Goal: Task Accomplishment & Management: Manage account settings

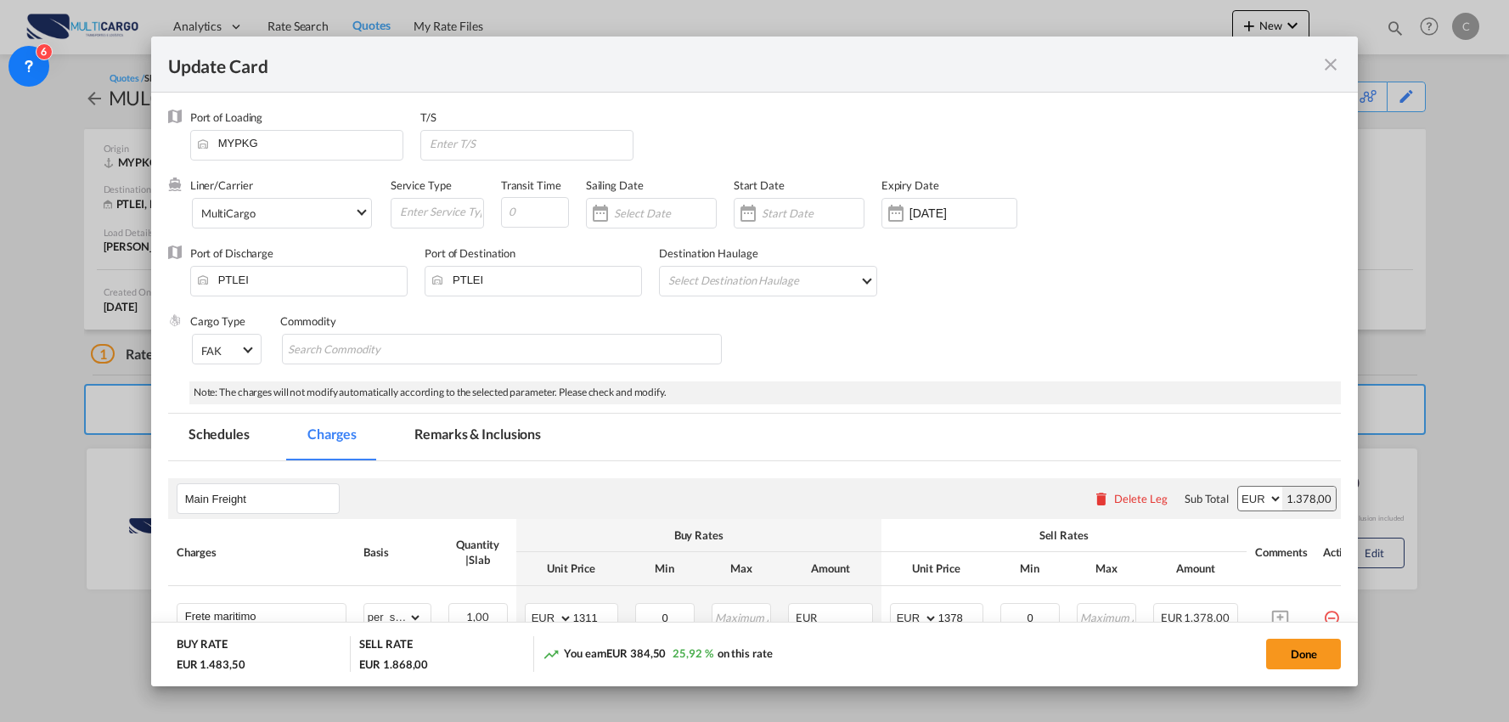
select select "per_shipment"
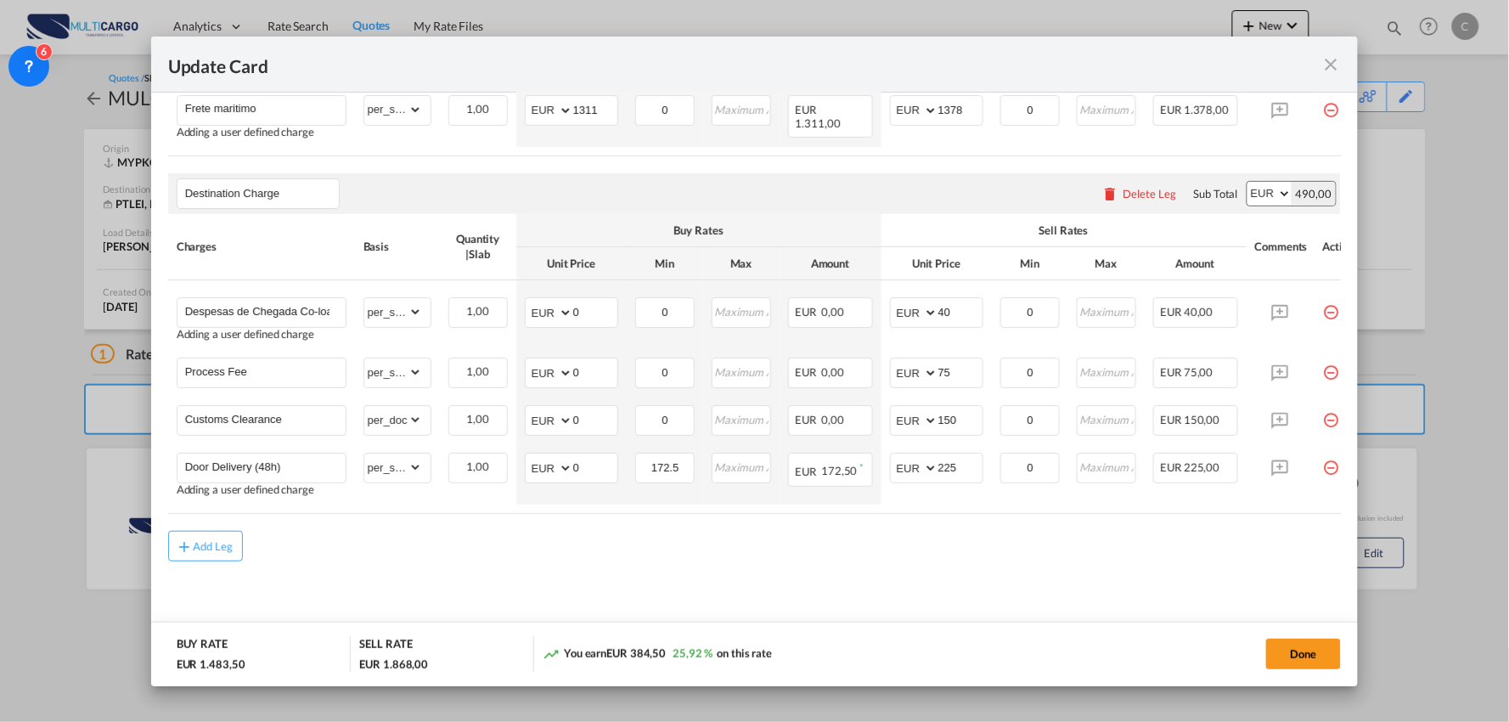
click at [584, 546] on div "Add Leg" at bounding box center [754, 546] width 1173 height 31
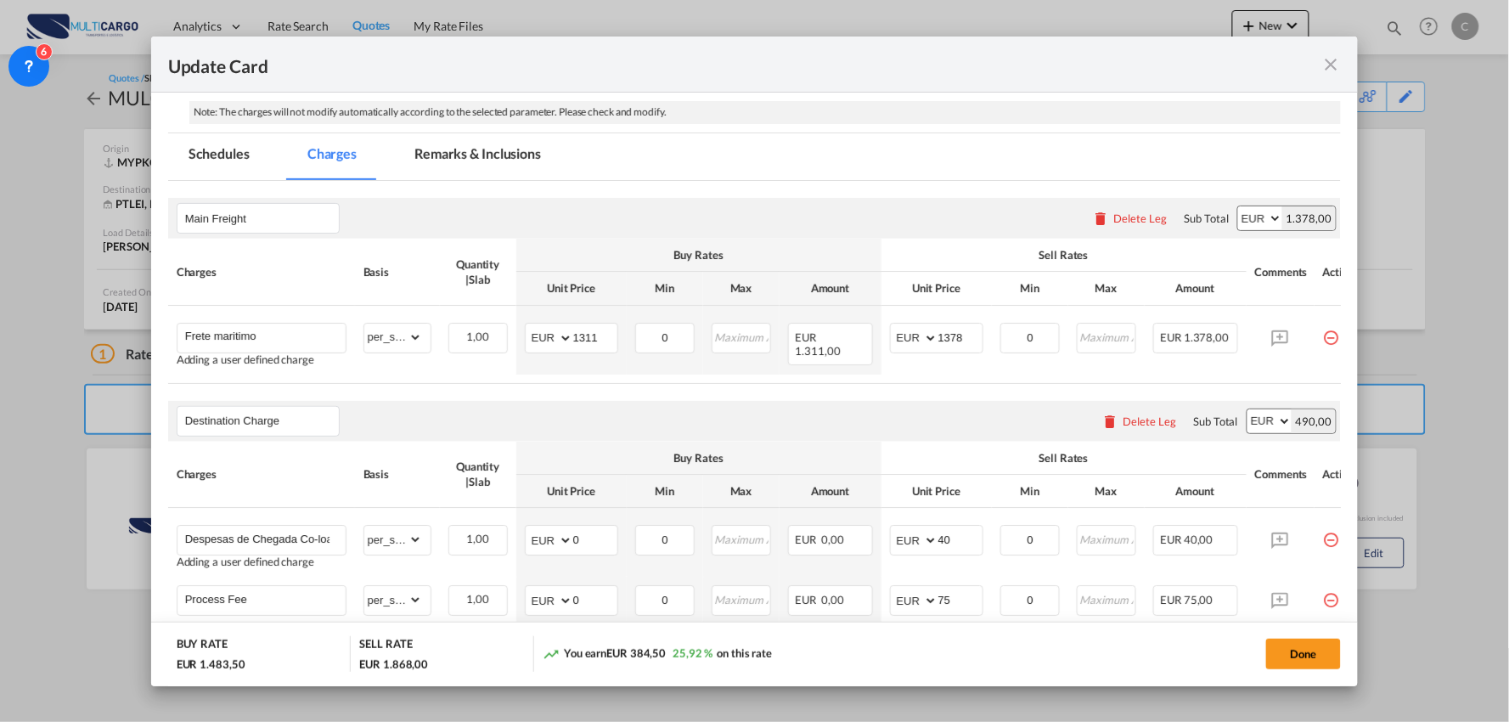
scroll to position [233, 0]
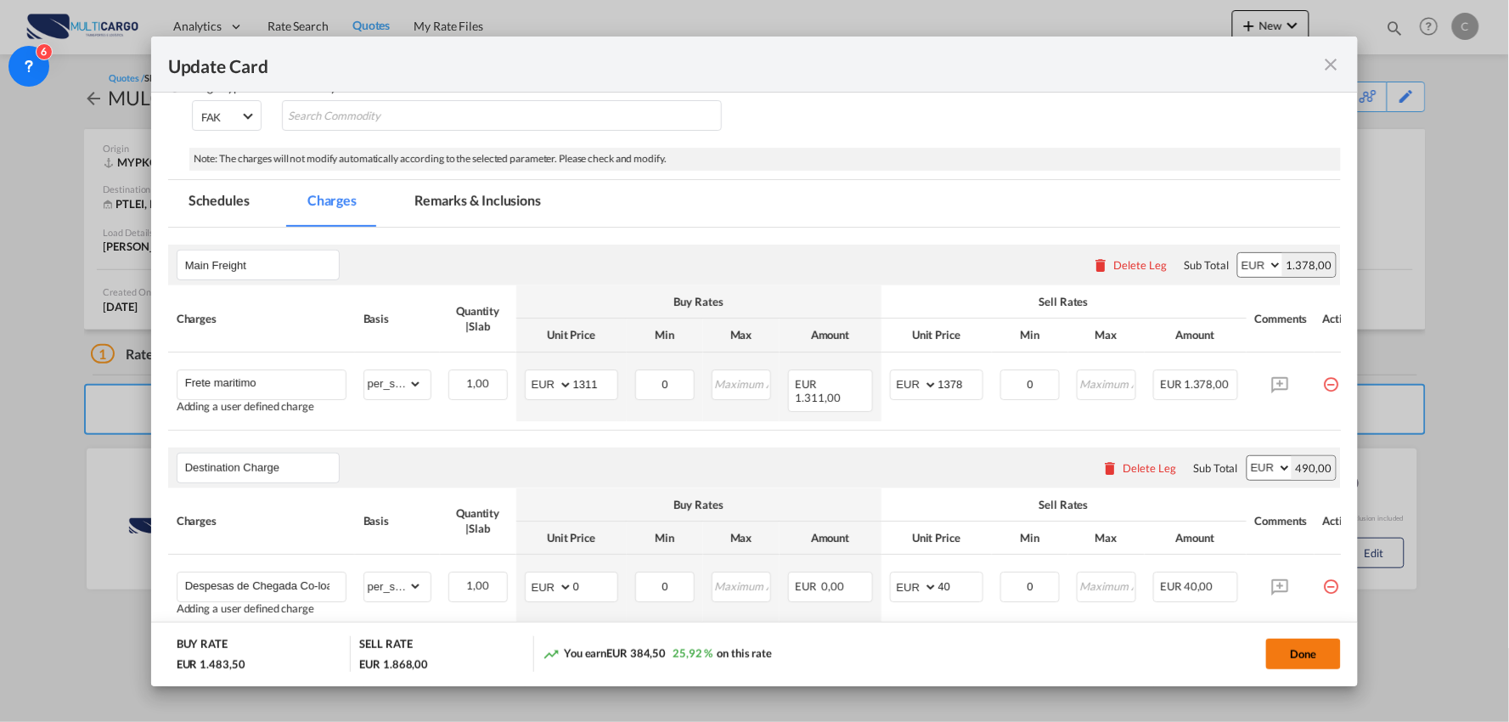
click at [1311, 646] on button "Done" at bounding box center [1303, 654] width 75 height 31
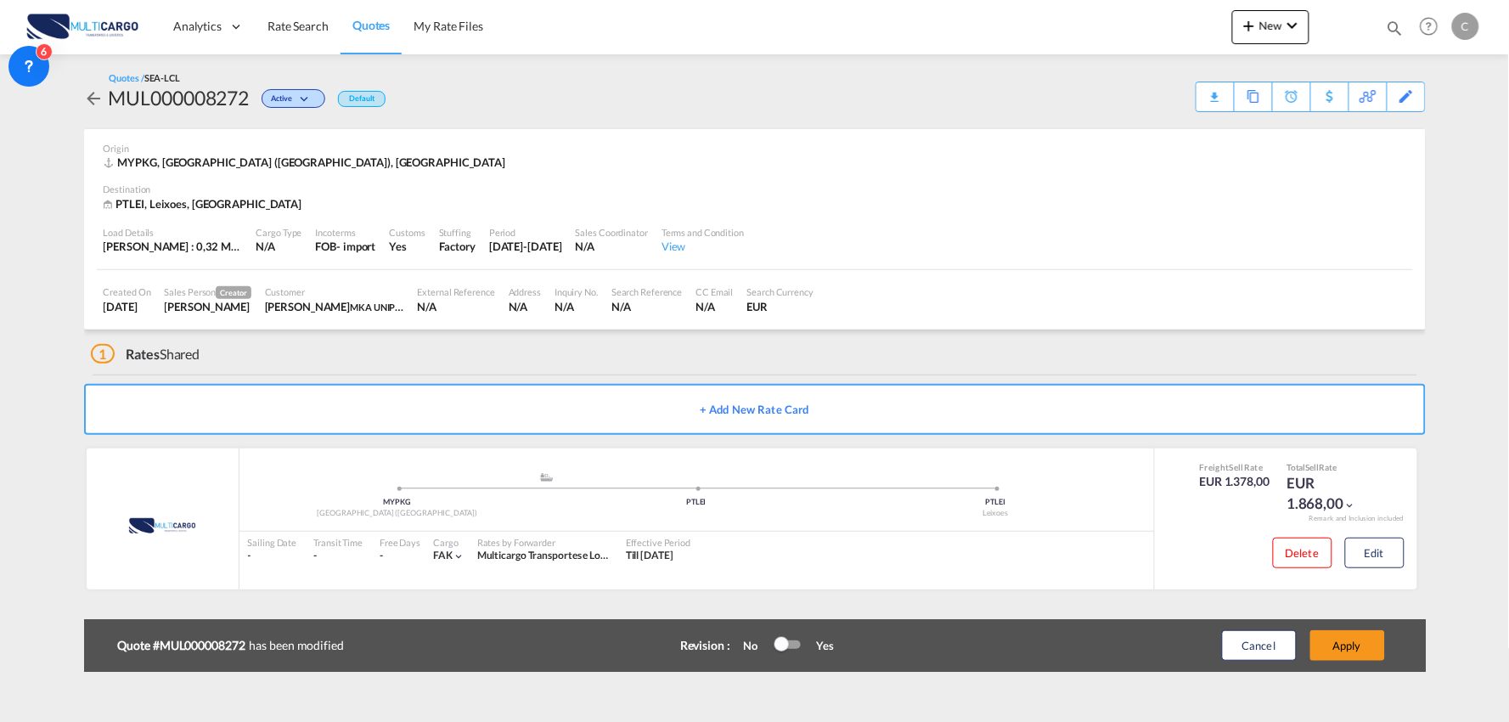
click at [425, 363] on div "1 Rates Shared" at bounding box center [758, 349] width 1335 height 41
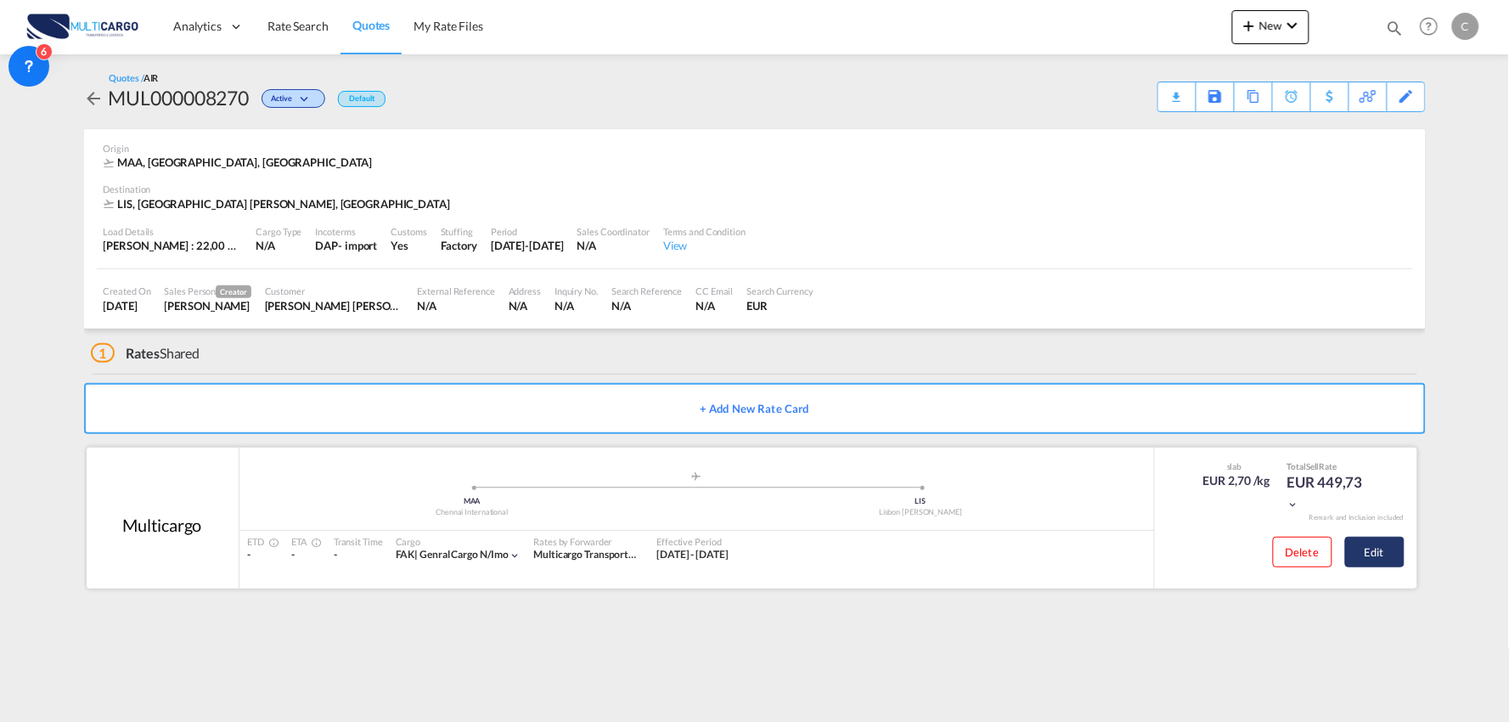
click at [1393, 558] on button "Edit" at bounding box center [1374, 552] width 59 height 31
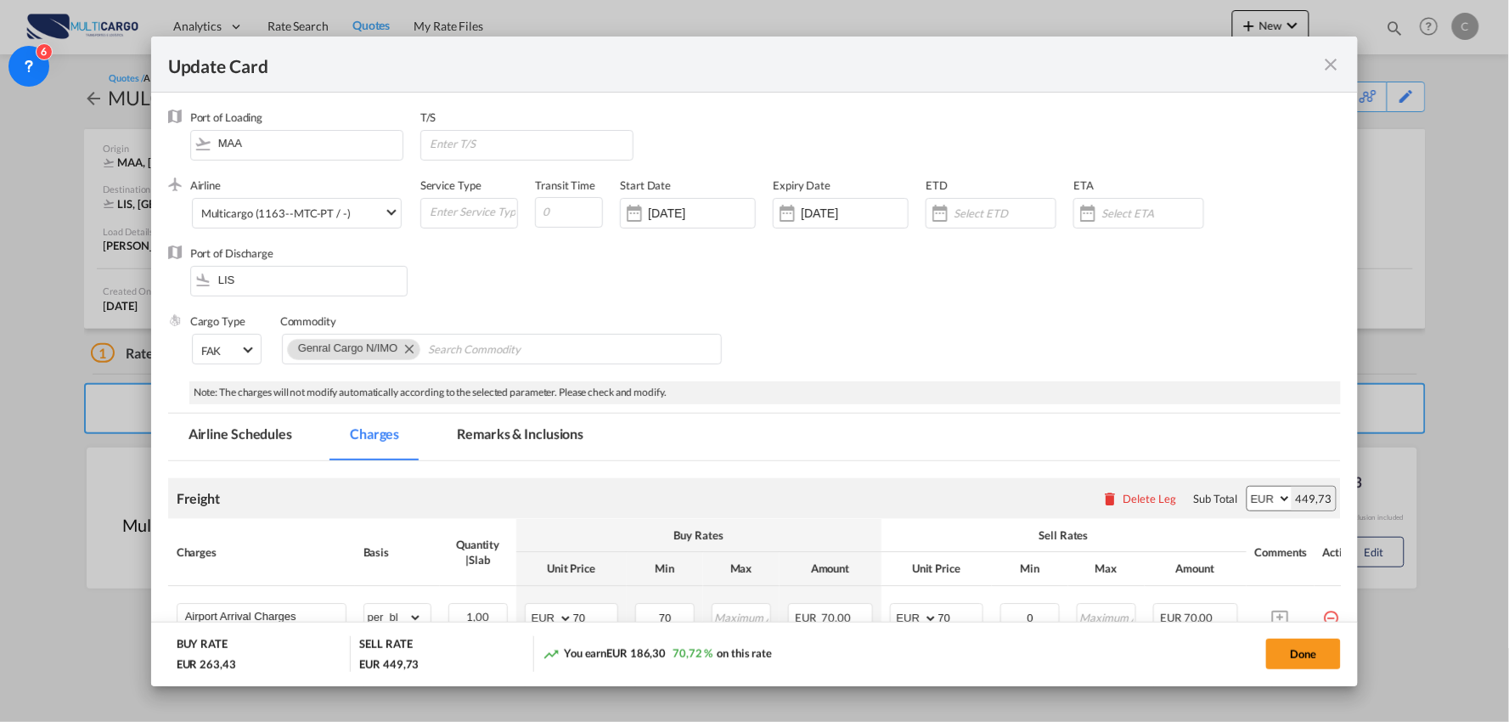
click at [1337, 62] on md-icon "icon-close fg-AAA8AD m-0 pointer" at bounding box center [1330, 64] width 20 height 20
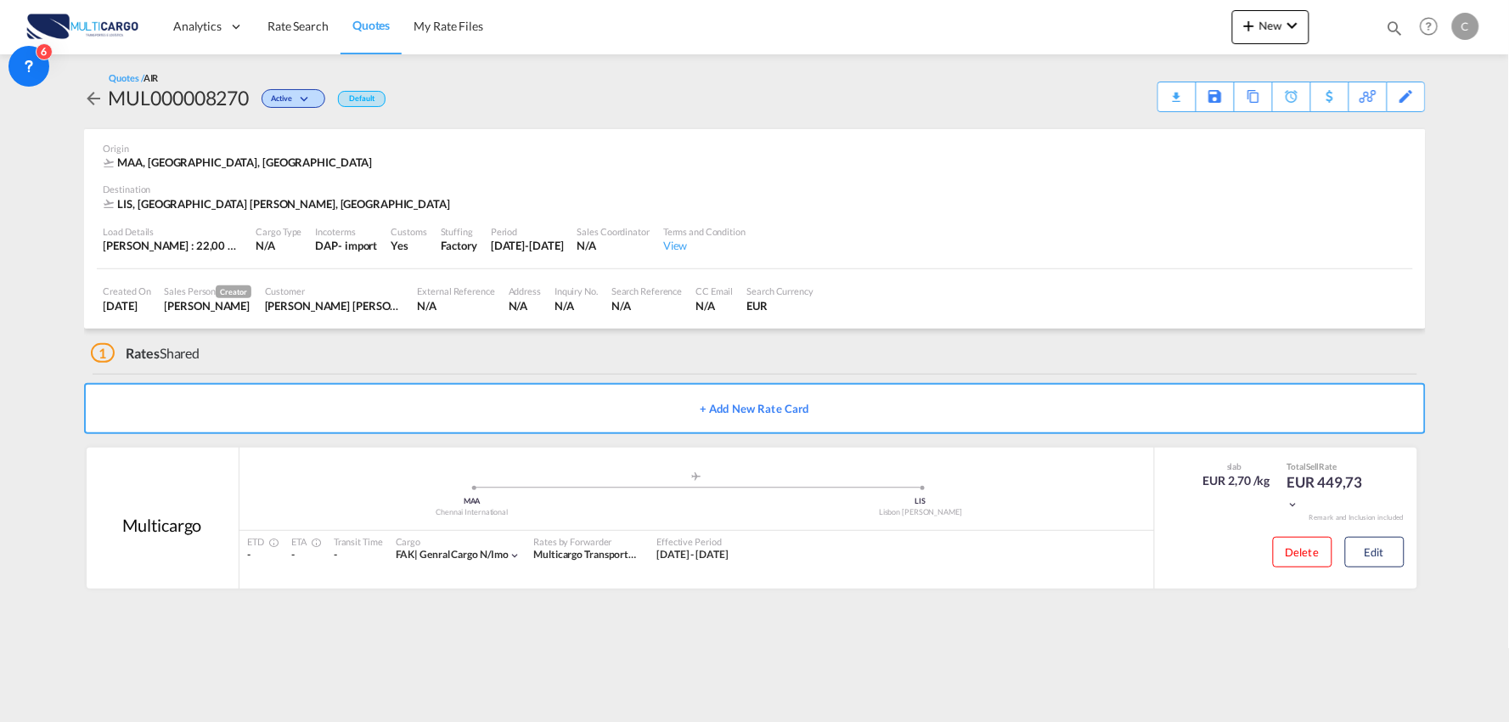
click at [495, 363] on div "1 Rates Shared" at bounding box center [758, 349] width 1335 height 41
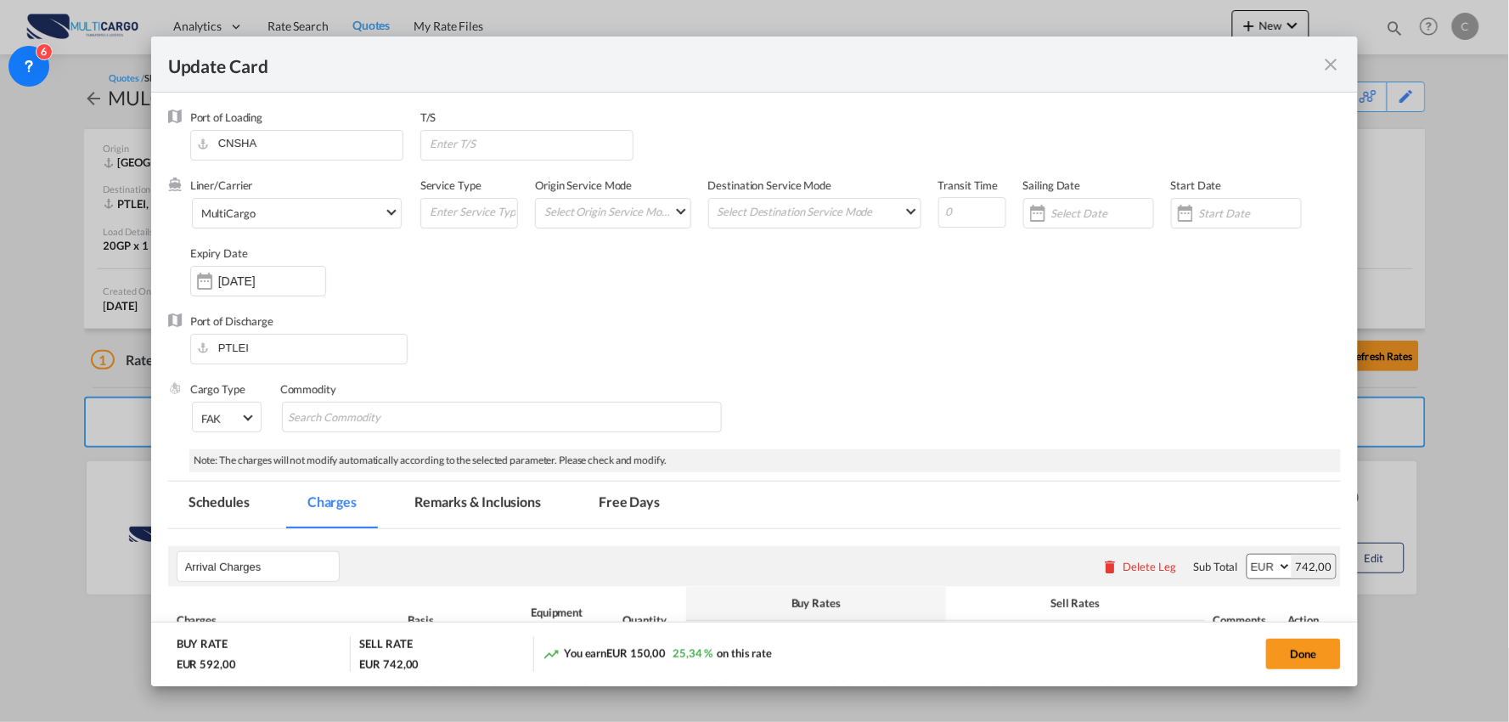
scroll to position [377, 0]
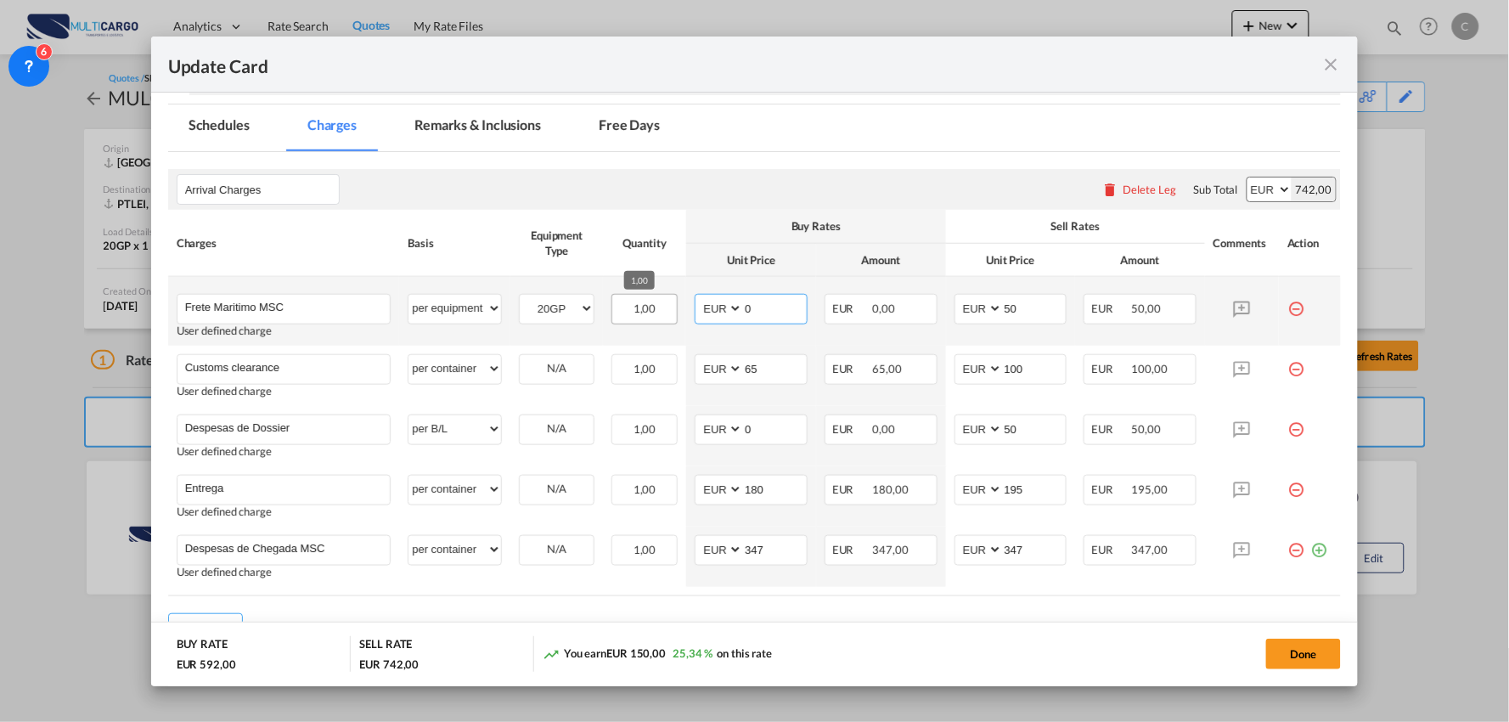
click at [633, 307] on tr "Frete Maritimo MSC Please Enter User Defined Charges Cannot Be Published User d…" at bounding box center [754, 311] width 1173 height 69
type input "2000"
click at [710, 309] on select "AED AFN ALL AMD ANG AOA ARS AUD AWG AZN BAM BBD BDT BGN BHD BIF BMD BND BOB BRL…" at bounding box center [720, 308] width 44 height 23
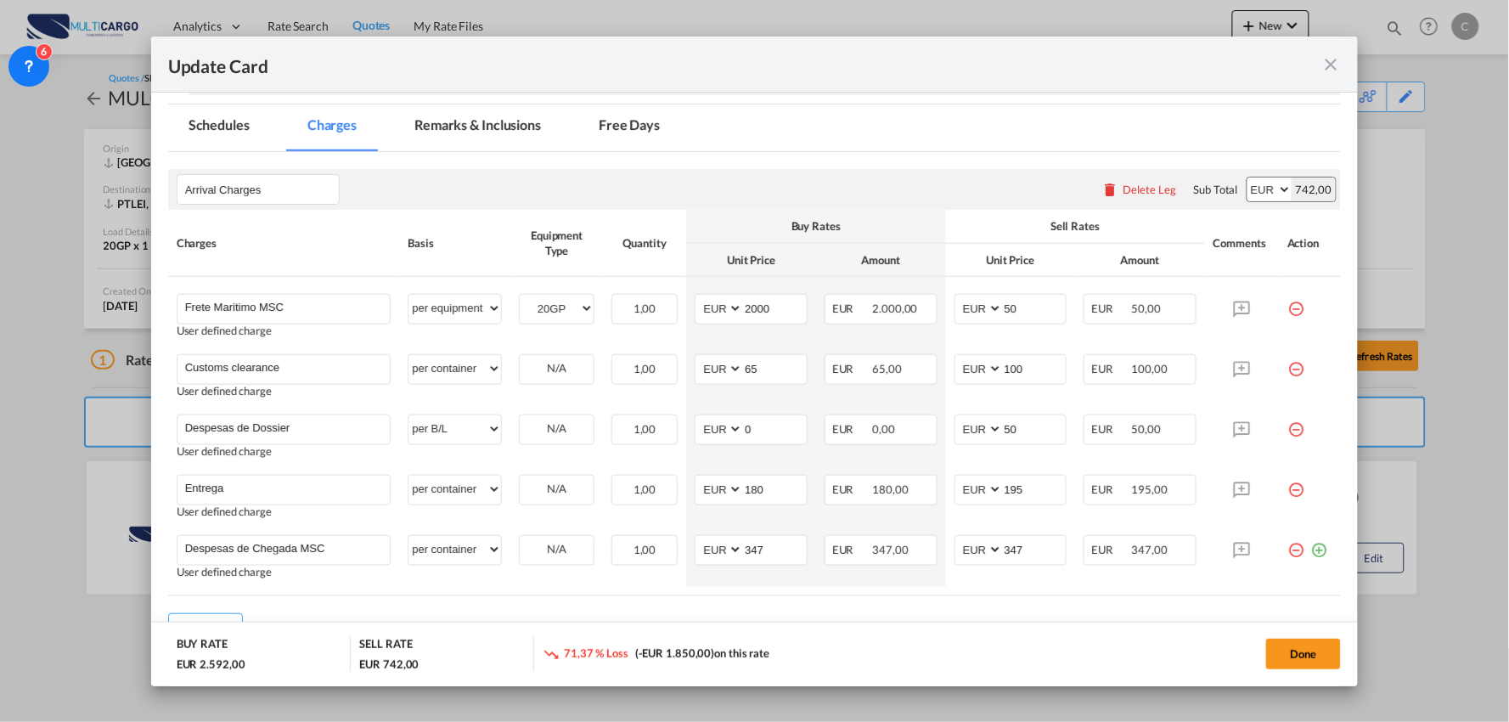
click at [903, 217] on th "Buy Rates" at bounding box center [815, 226] width 259 height 33
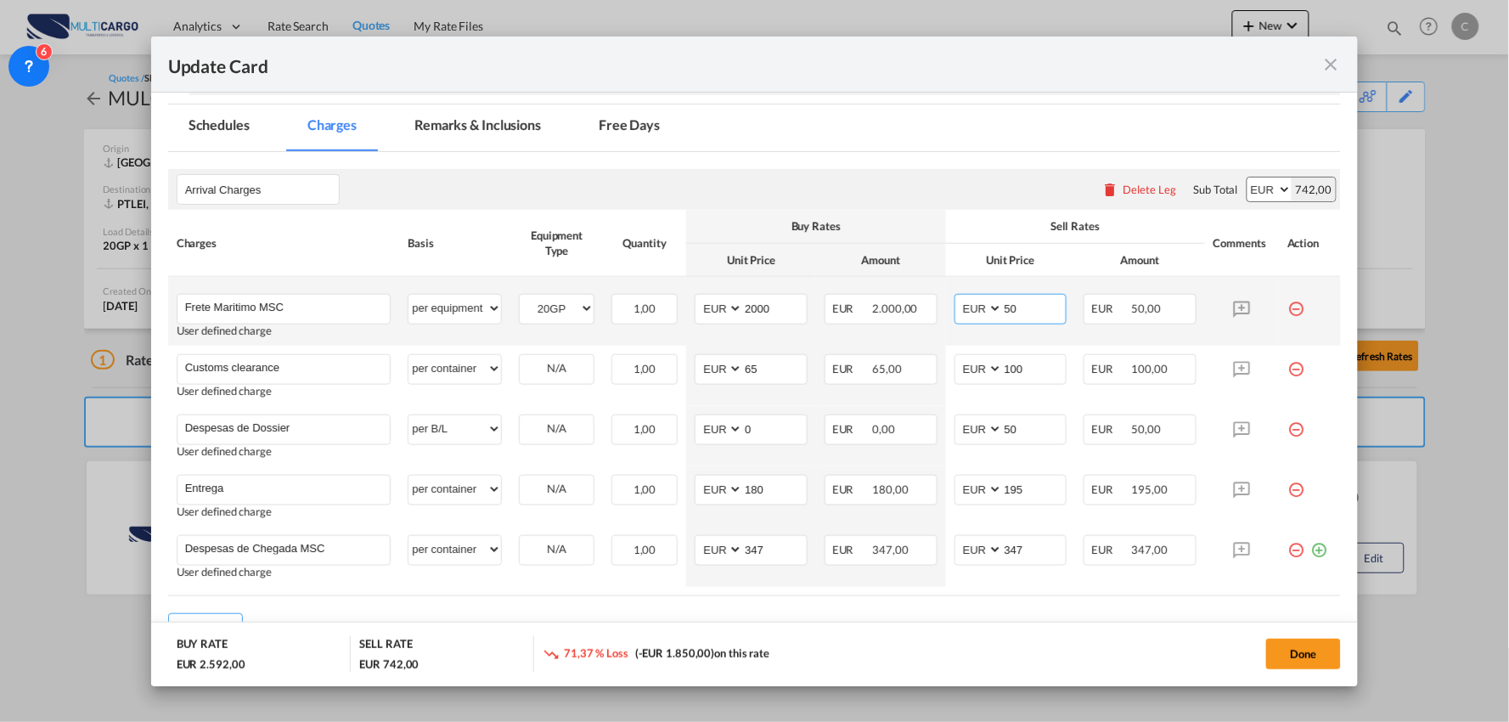
drag, startPoint x: 1021, startPoint y: 309, endPoint x: 962, endPoint y: 309, distance: 58.6
click at [962, 309] on md-input-container "AED AFN ALL AMD ANG AOA ARS AUD AWG AZN BAM BBD BDT BGN BHD BIF BMD BND BOB BRL…" at bounding box center [1010, 309] width 113 height 31
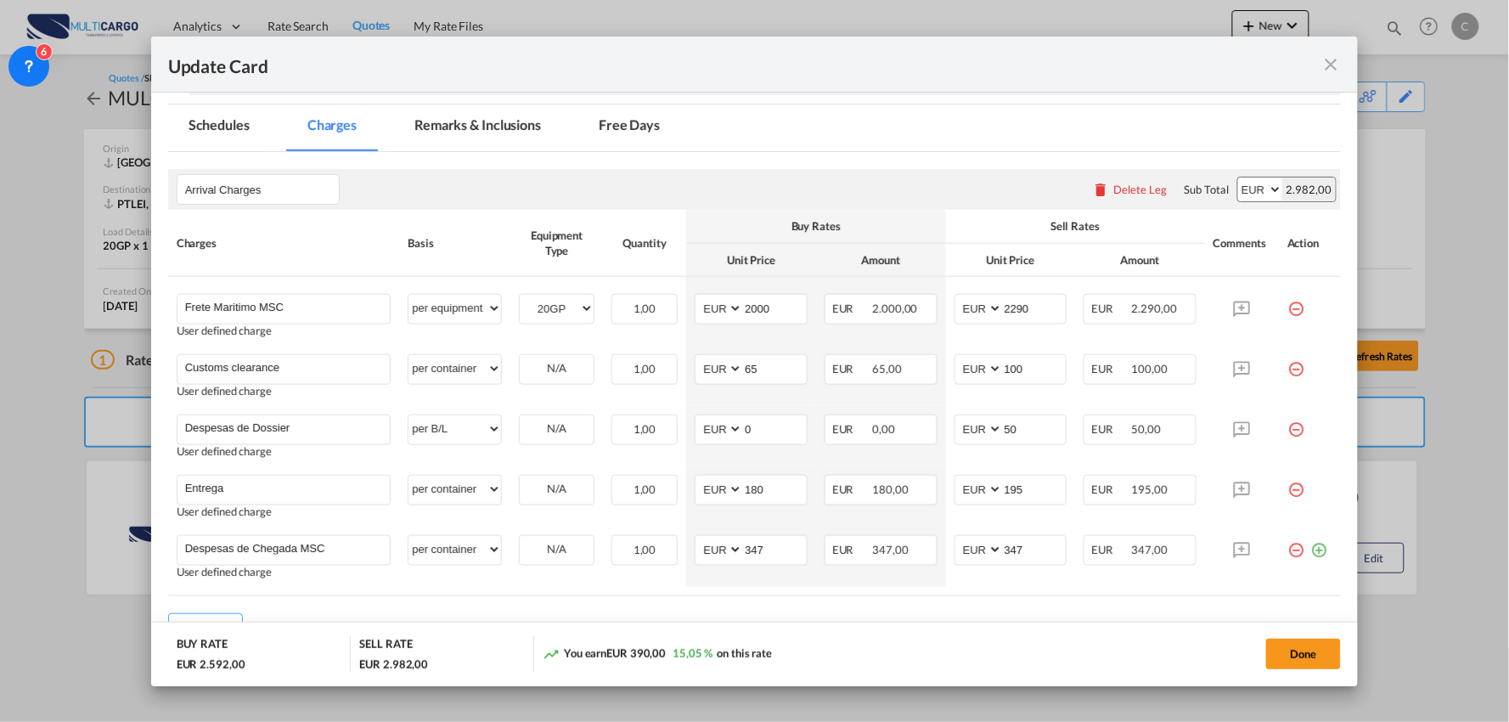
click at [923, 184] on div "Arrival Charges Please enter leg name Leg Name Already Exists Delete Leg Sub To…" at bounding box center [754, 189] width 1173 height 41
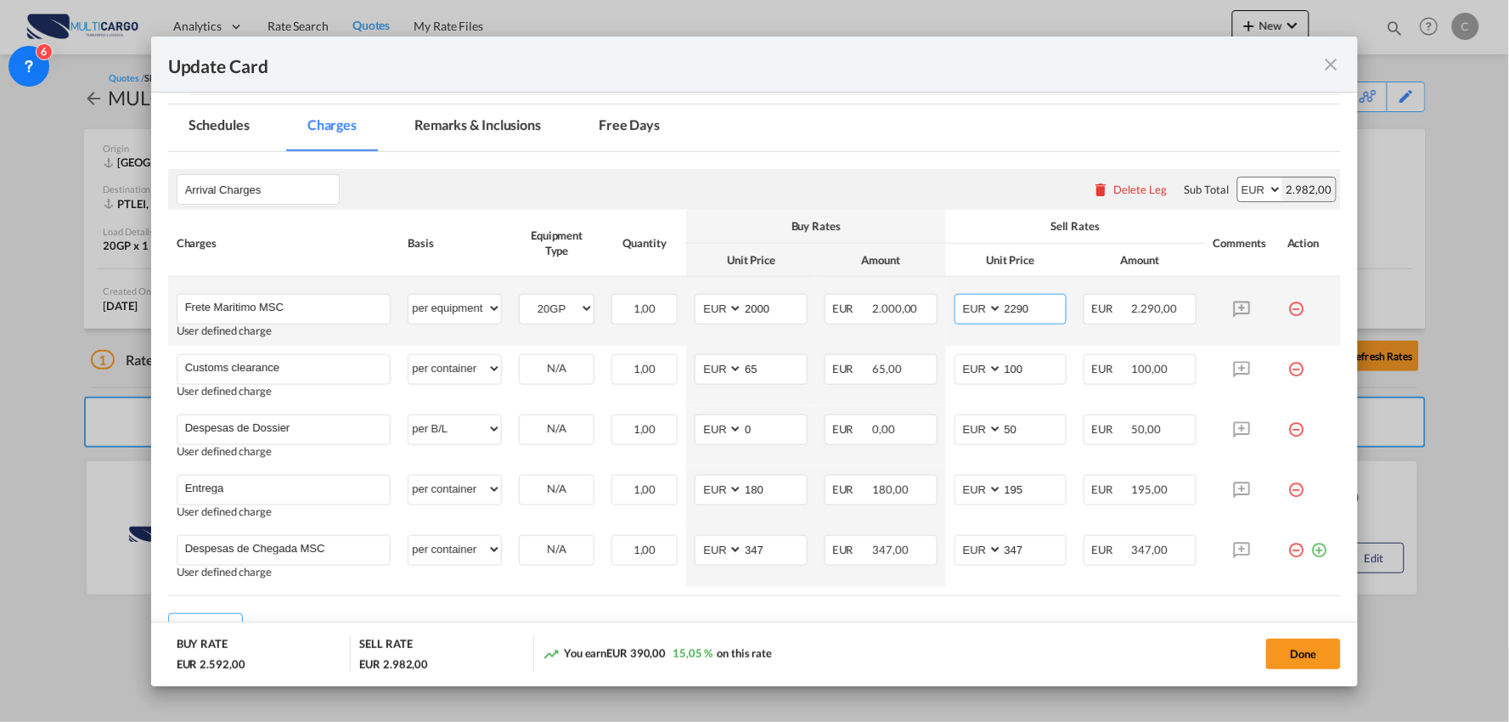
drag, startPoint x: 995, startPoint y: 308, endPoint x: 931, endPoint y: 308, distance: 63.7
click at [931, 308] on tr "Frete Maritimo MSC Please Enter User Defined Charges Cannot Be Published User d…" at bounding box center [754, 311] width 1173 height 69
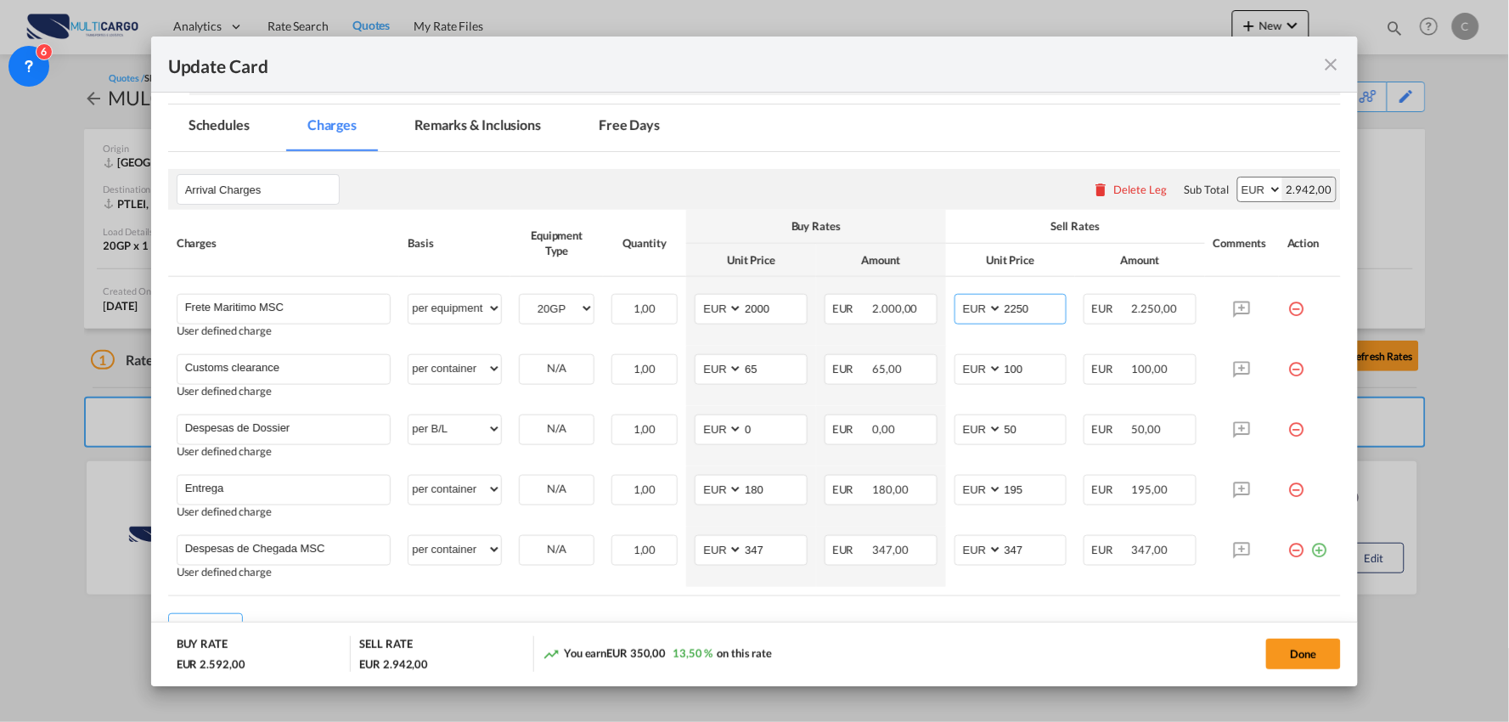
type input "2250"
click at [919, 154] on rate-modification "Arrival Charges Please enter leg name Leg Name Already Exists Delete Leg Sub To…" at bounding box center [754, 398] width 1173 height 492
click at [990, 599] on rate-modification "Arrival Charges Please enter leg name Leg Name Already Exists Delete Leg Sub To…" at bounding box center [754, 398] width 1173 height 492
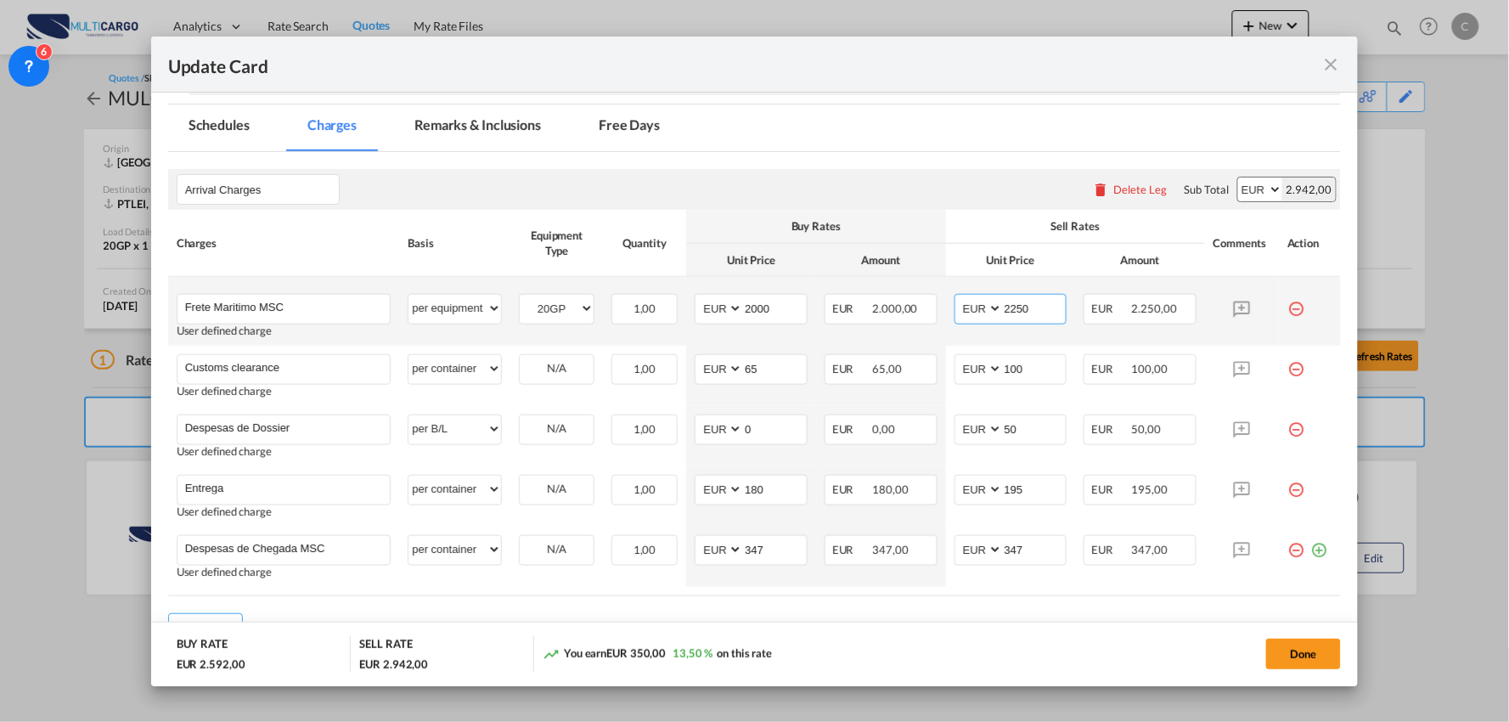
drag, startPoint x: 1031, startPoint y: 306, endPoint x: 1057, endPoint y: 326, distance: 33.3
click at [956, 306] on md-input-container "AED AFN ALL AMD ANG AOA ARS AUD AWG AZN BAM BBD BDT BGN BHD BIF BMD BND BOB BRL…" at bounding box center [1010, 309] width 113 height 31
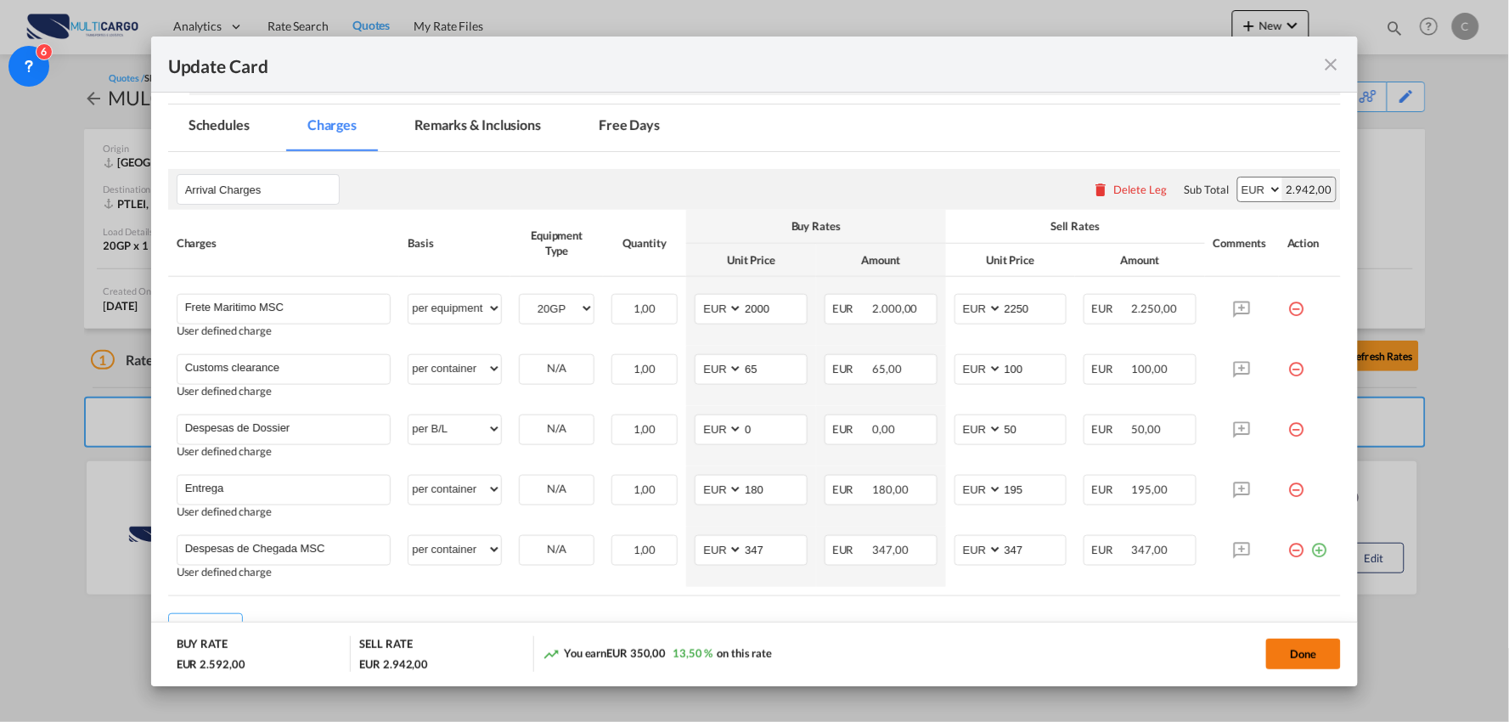
click at [1299, 652] on button "Done" at bounding box center [1303, 654] width 75 height 31
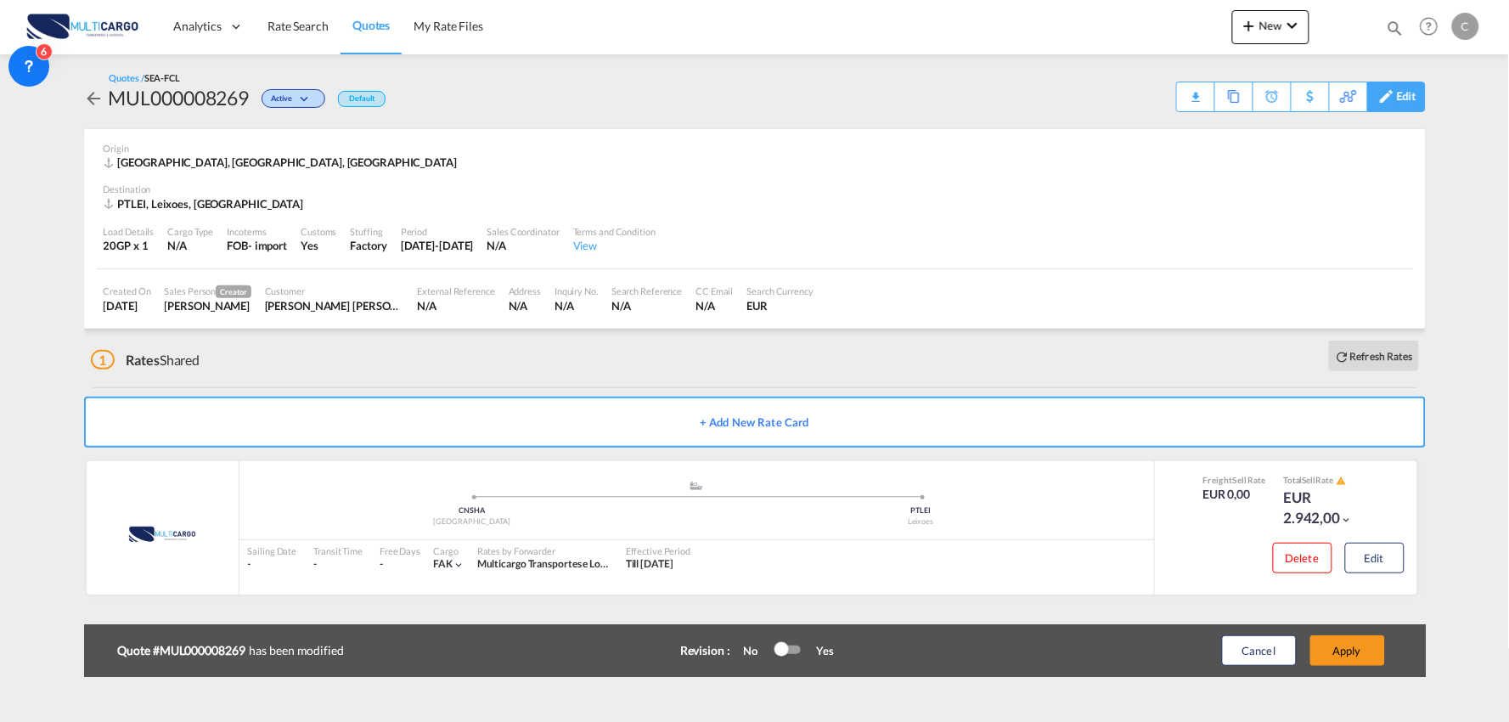
click at [1413, 95] on div "Edit" at bounding box center [1407, 96] width 20 height 29
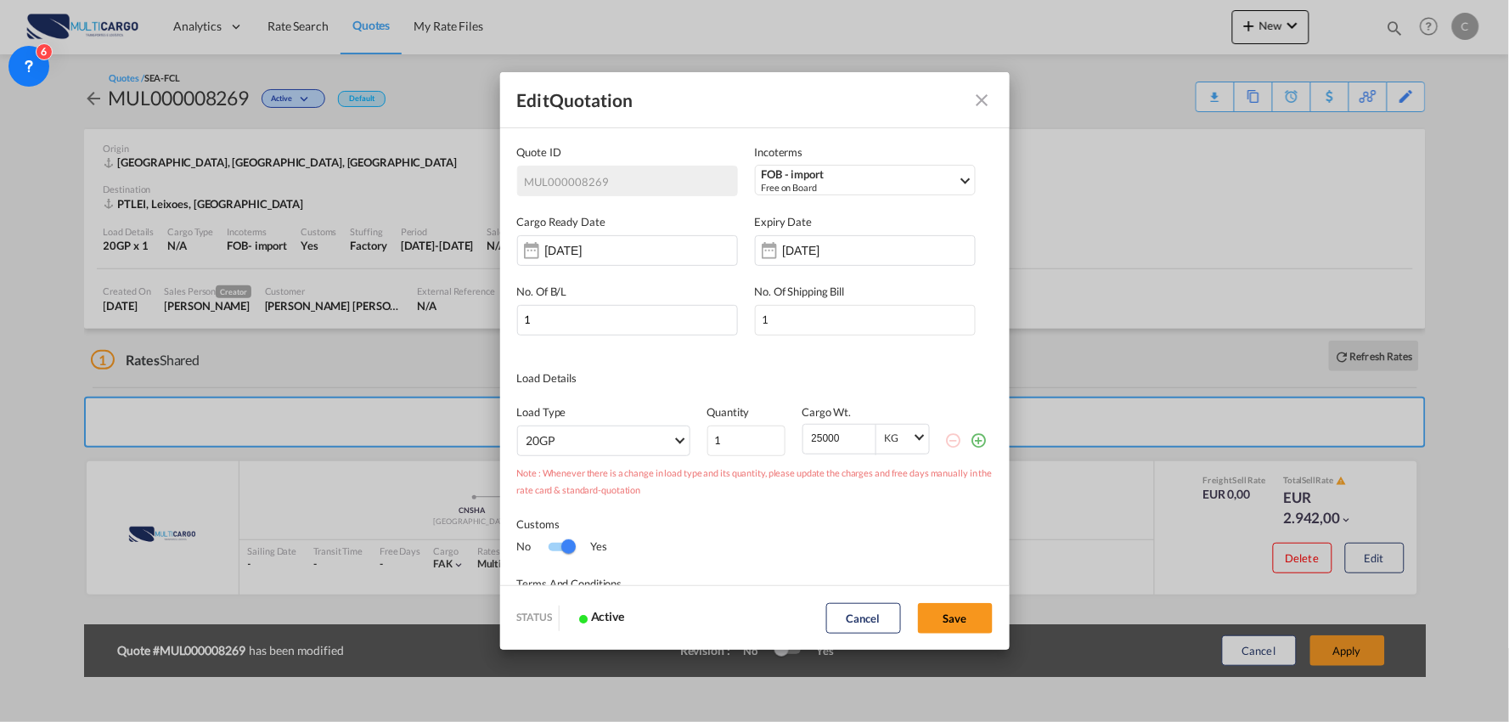
scroll to position [0, 0]
click at [822, 250] on input "01 Oct 2025" at bounding box center [836, 251] width 107 height 14
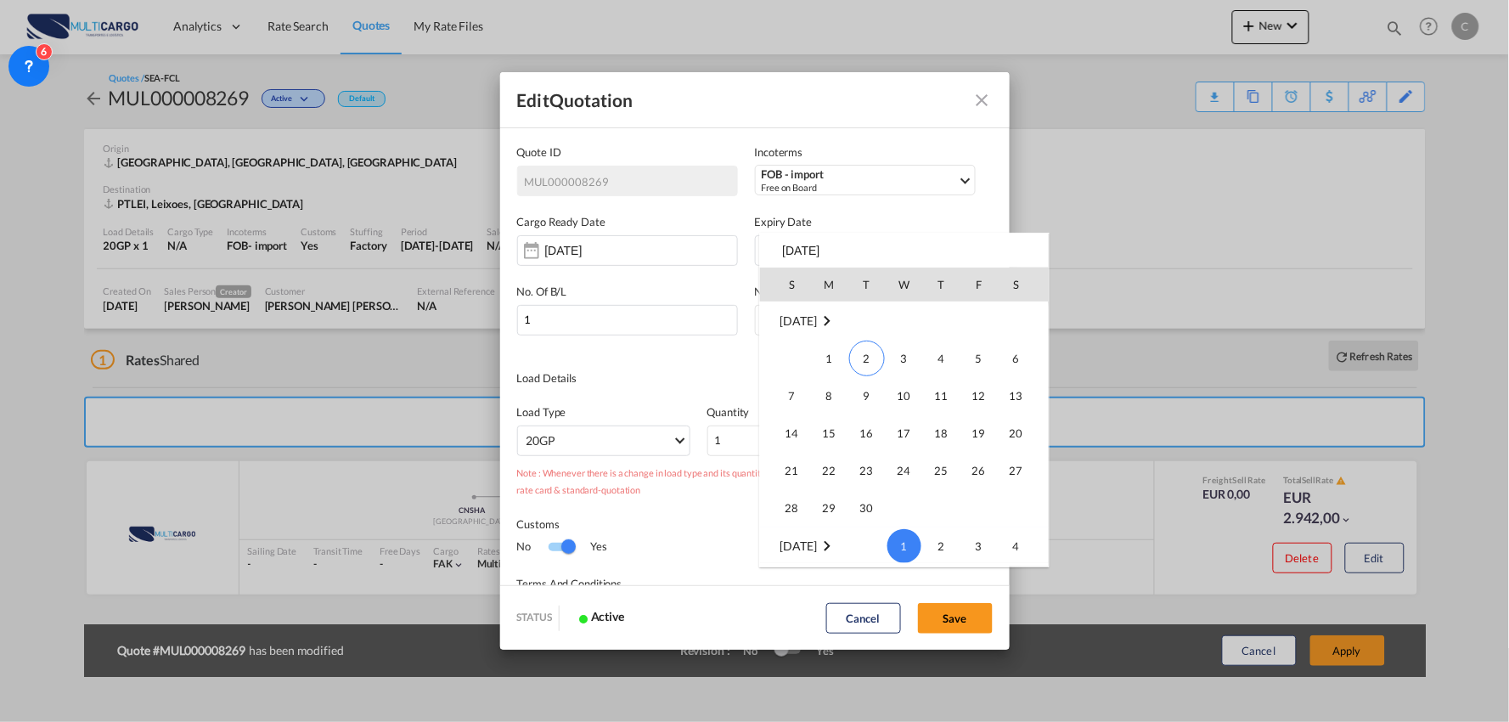
scroll to position [225, 0]
click at [828, 318] on md-icon "October 2025" at bounding box center [827, 321] width 20 height 20
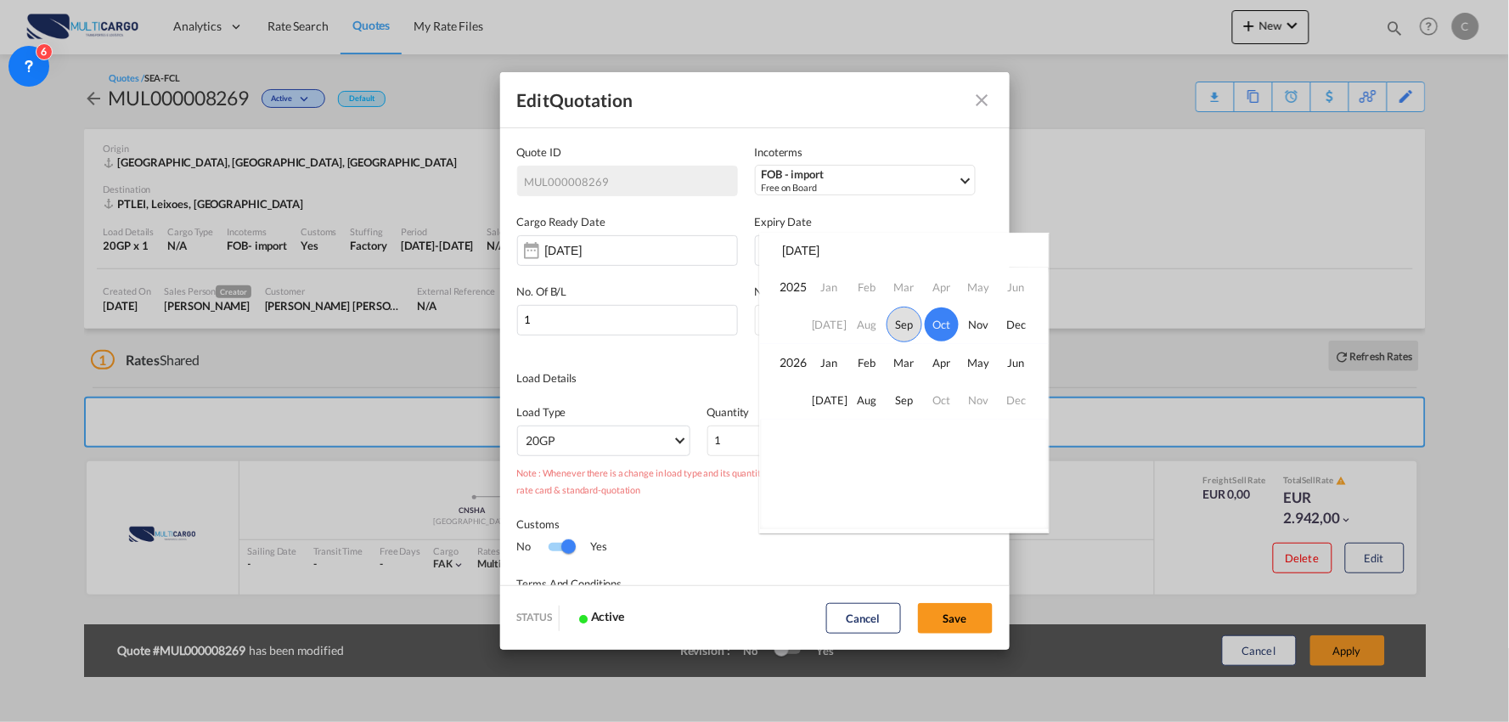
click at [902, 319] on span "Sep" at bounding box center [904, 325] width 36 height 36
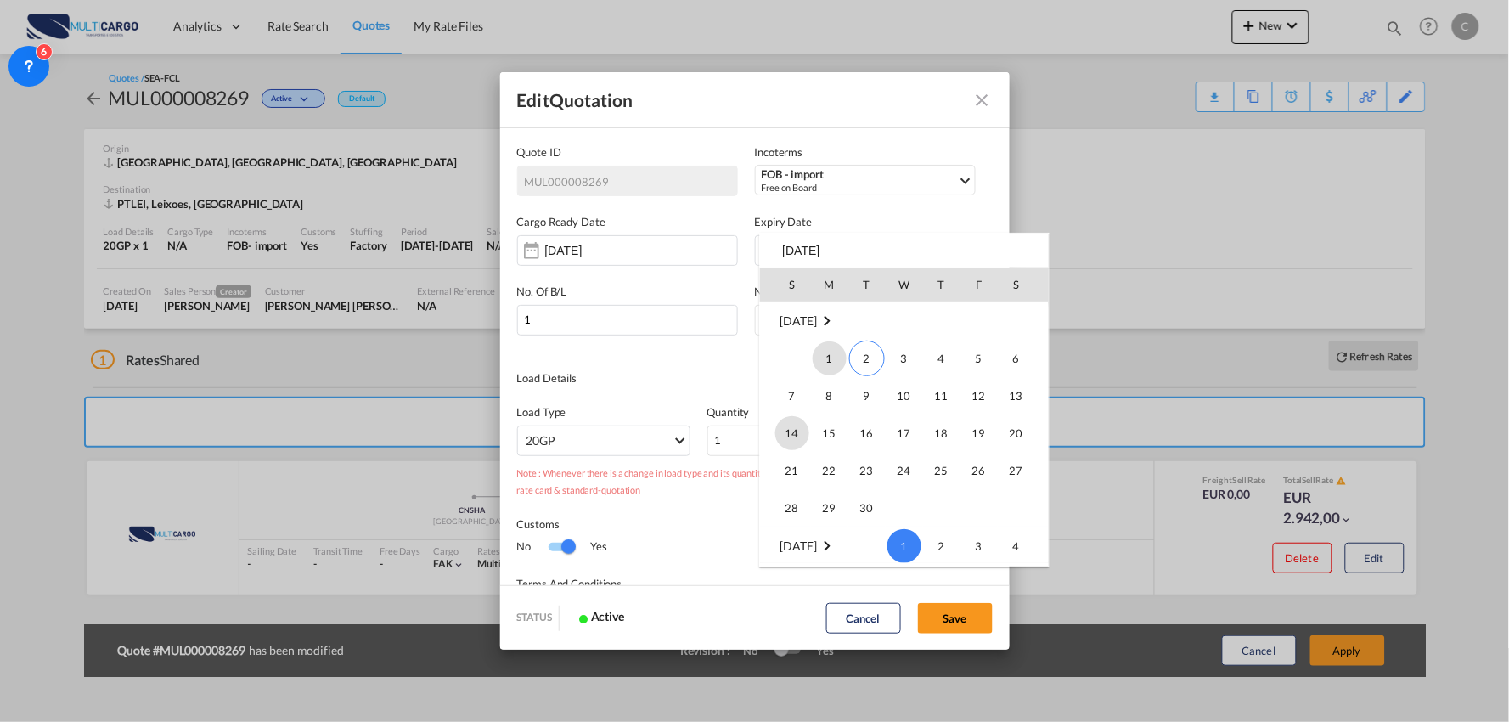
click at [791, 430] on span "14" at bounding box center [792, 433] width 34 height 34
type input "14 Sep 2025"
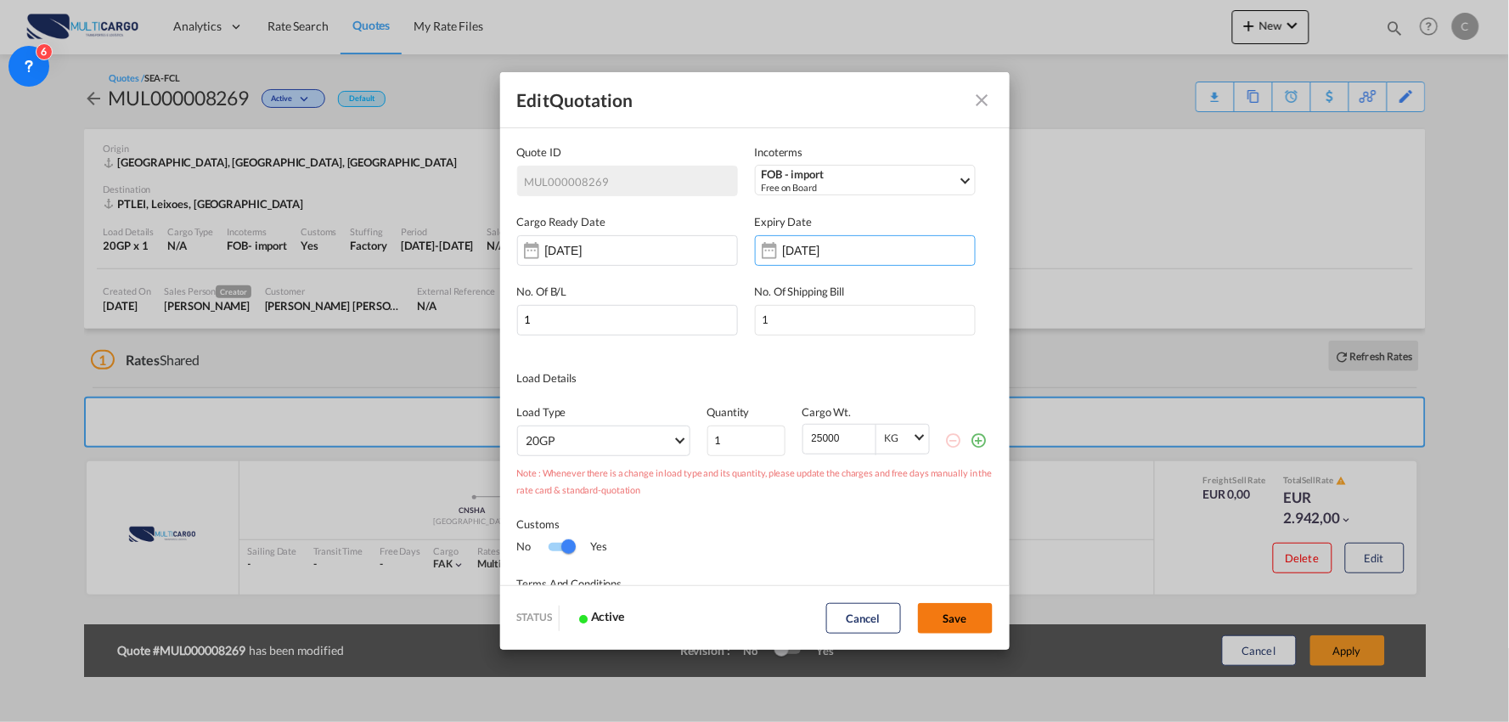
click at [974, 617] on button "Save" at bounding box center [955, 618] width 75 height 31
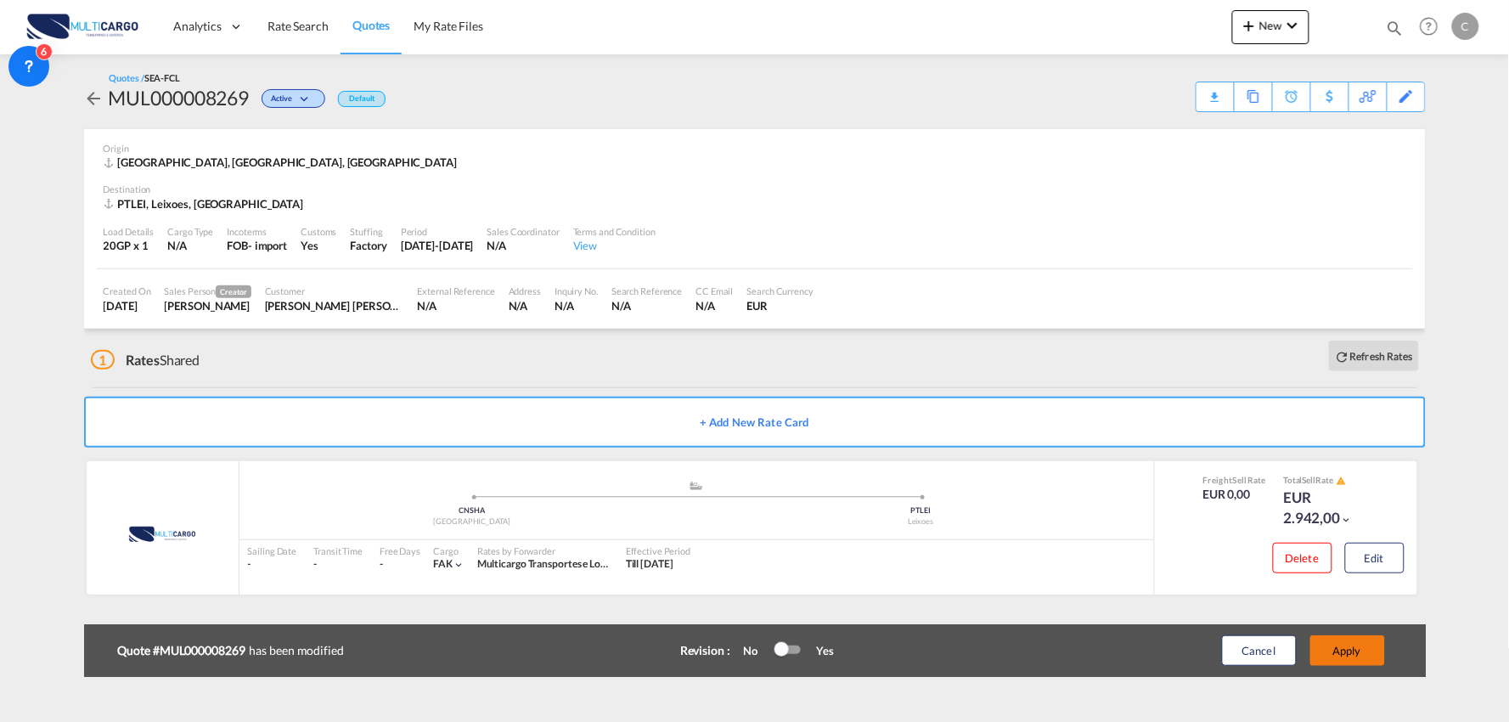
click at [1376, 650] on button "Apply" at bounding box center [1347, 650] width 75 height 31
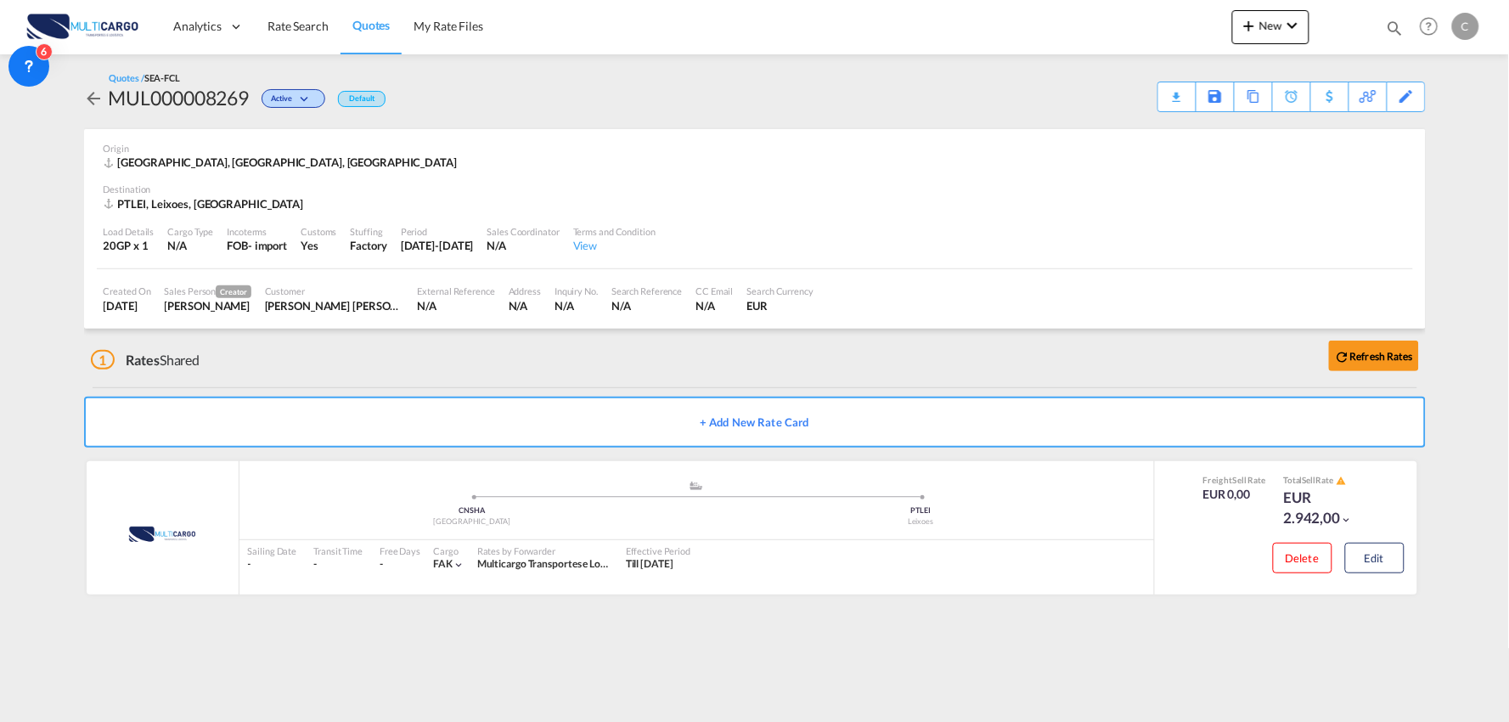
drag, startPoint x: 1104, startPoint y: 367, endPoint x: 960, endPoint y: 366, distance: 143.5
click at [1104, 367] on div "1 Rates Shared Refresh Rates" at bounding box center [758, 356] width 1335 height 54
click at [1385, 639] on md-content "Analytics Reports Dashboard Rate Search Quotes My Rate Files New Rates Ratecard" at bounding box center [754, 361] width 1509 height 722
click at [1314, 663] on md-content "Analytics Reports Dashboard Rate Search Quotes My Rate Files New Rates Ratecard" at bounding box center [754, 361] width 1509 height 722
click at [1331, 662] on md-content "Analytics Reports Dashboard Rate Search Quotes My Rate Files New Rates Ratecard" at bounding box center [754, 361] width 1509 height 722
